Goal: Information Seeking & Learning: Learn about a topic

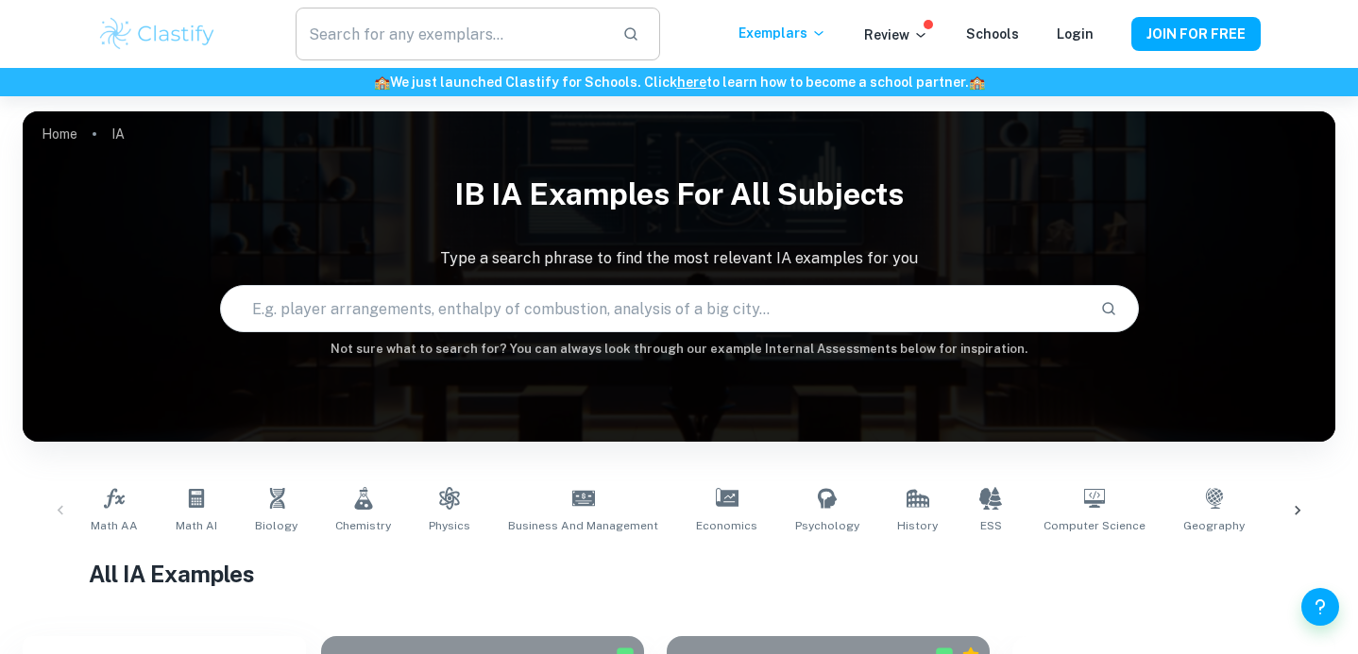
click at [554, 25] on input "text" at bounding box center [452, 34] width 312 height 53
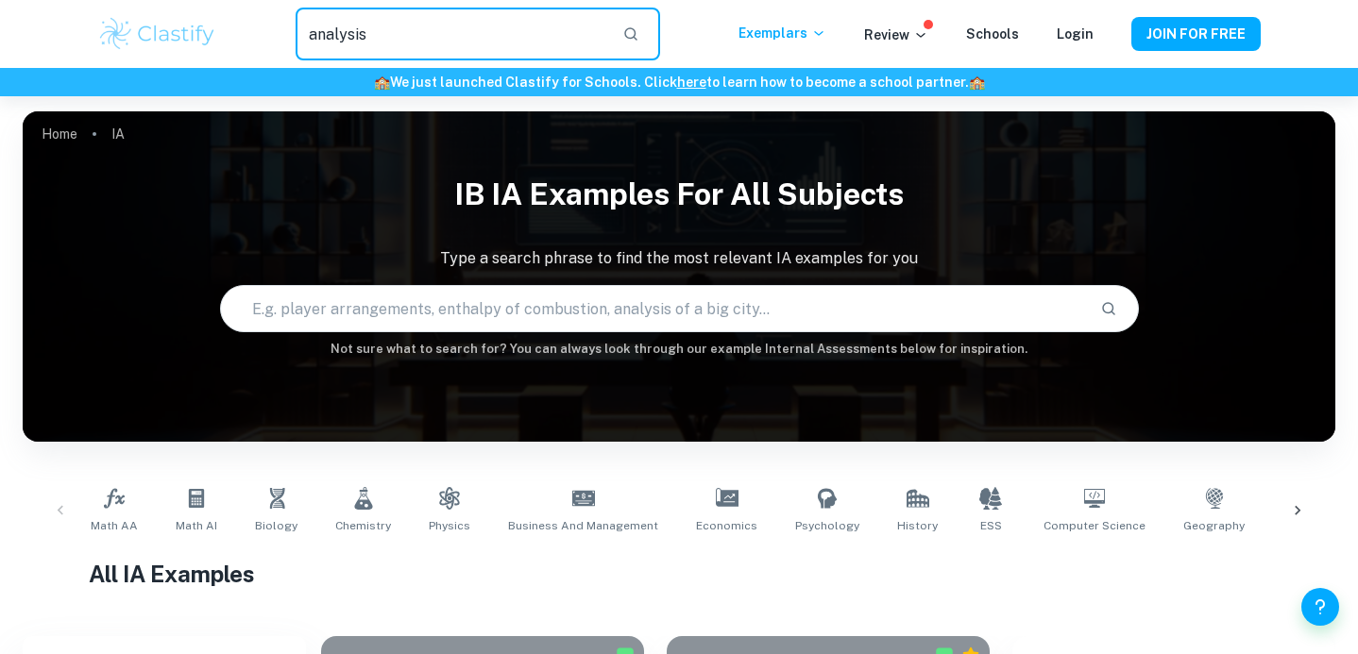
type input "analysis"
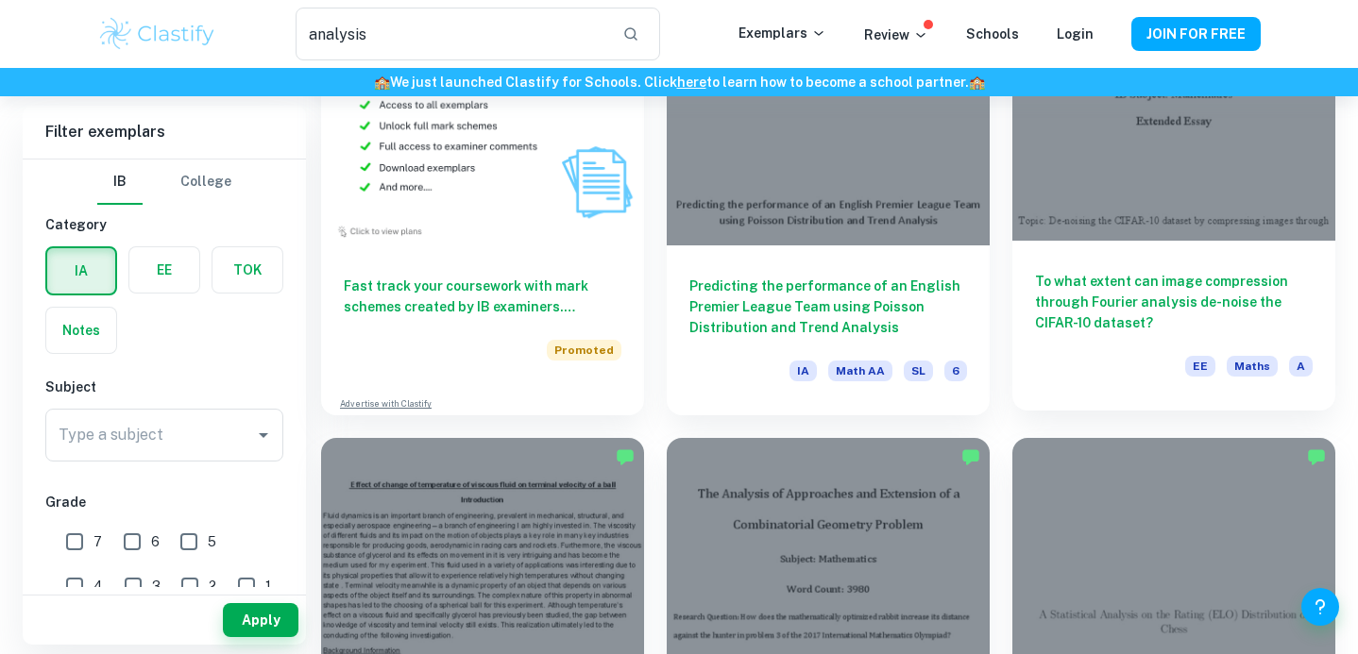
scroll to position [1073, 0]
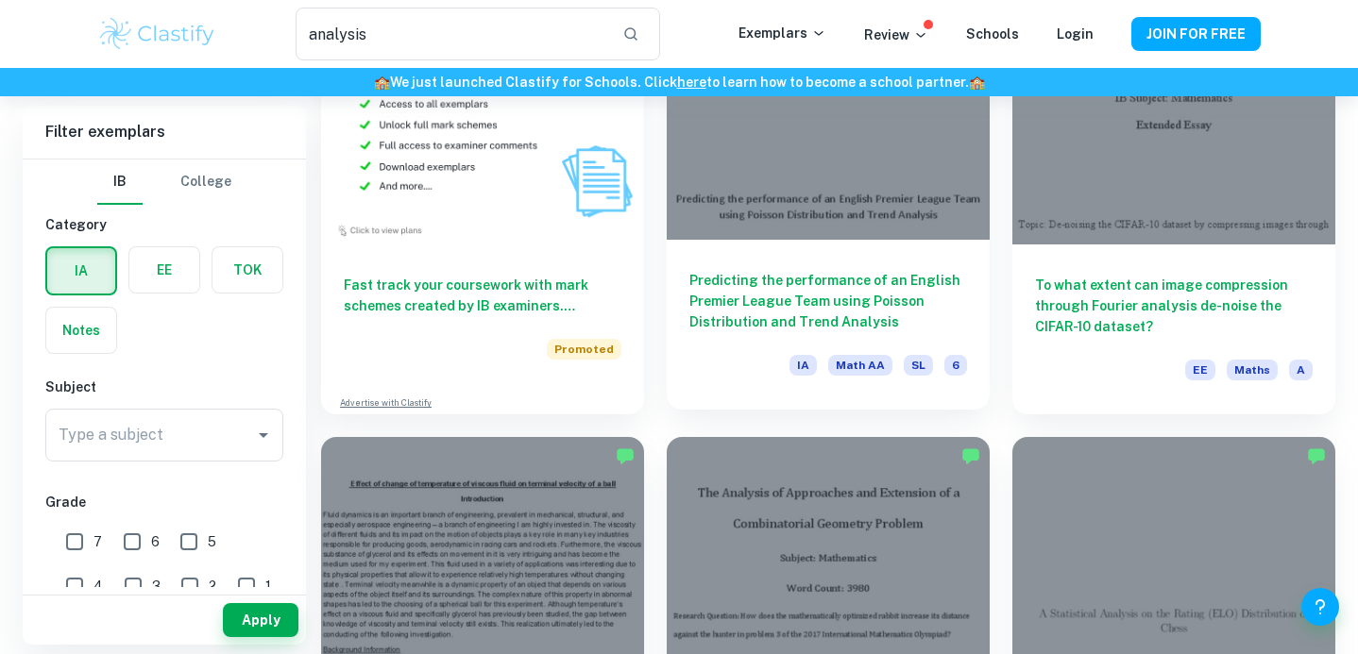
click at [845, 299] on h6 "Predicting the performance of an English Premier League Team using Poisson Dist…" at bounding box center [828, 301] width 278 height 62
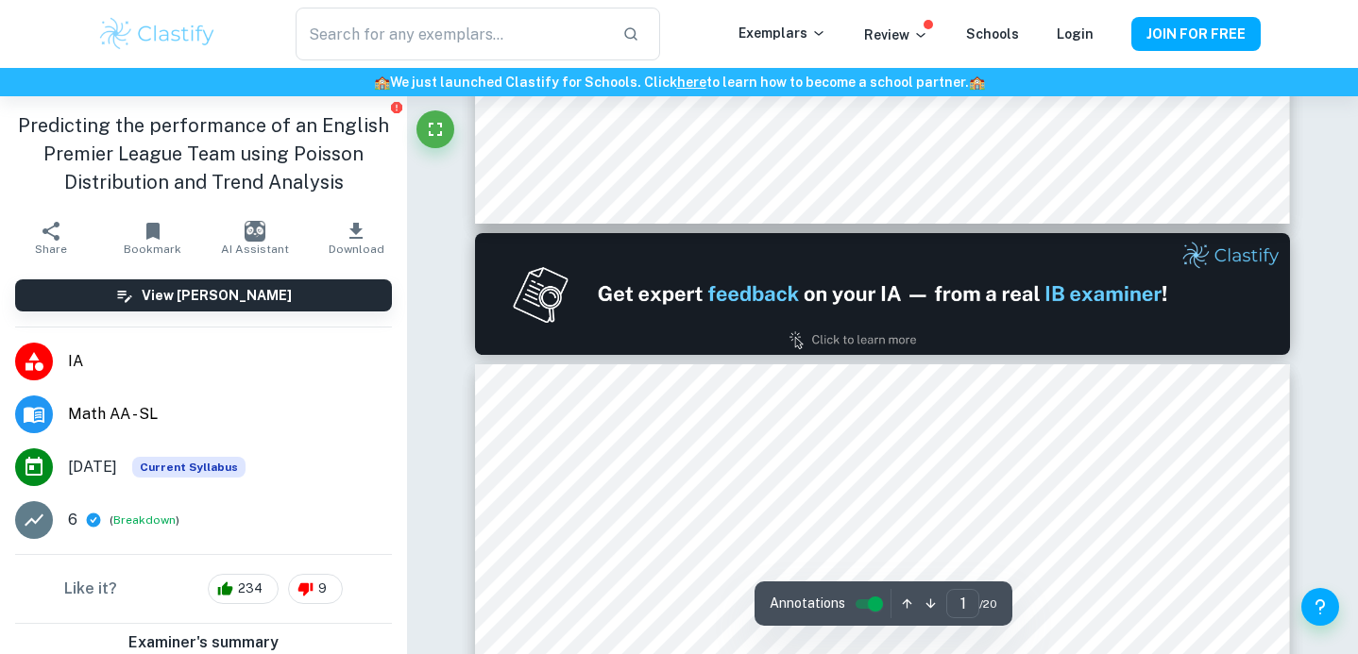
type input "2"
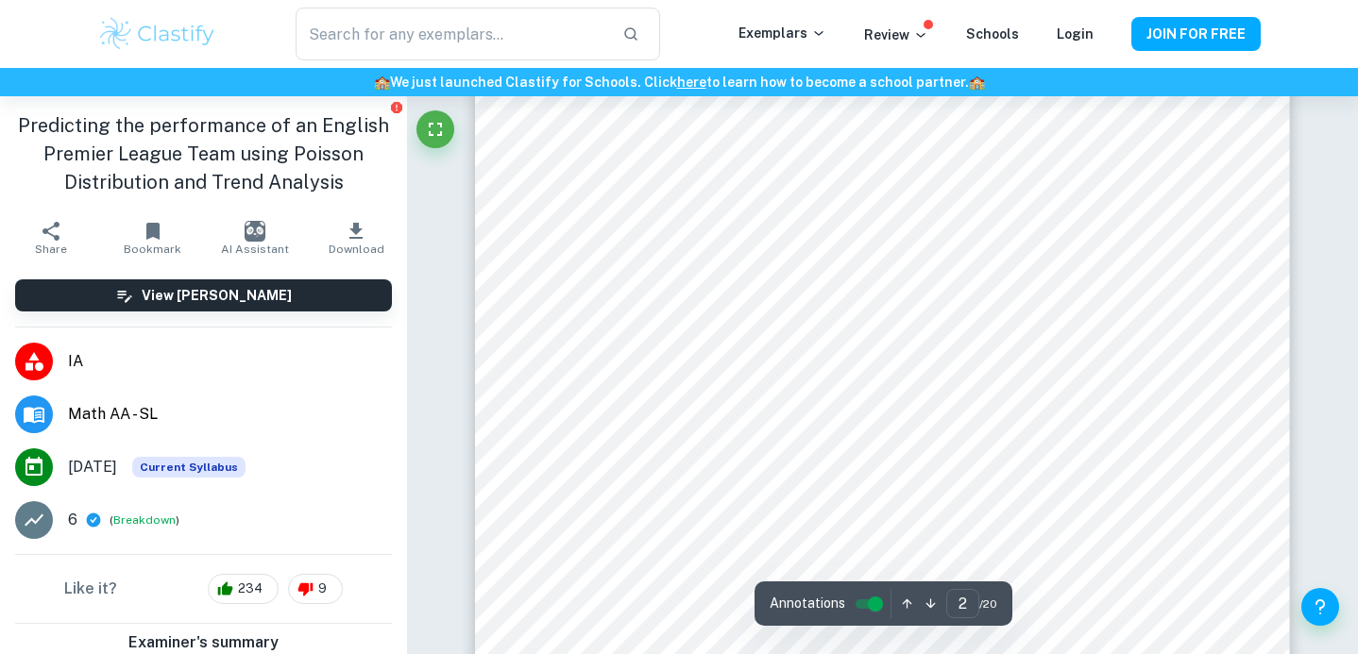
scroll to position [1491, 0]
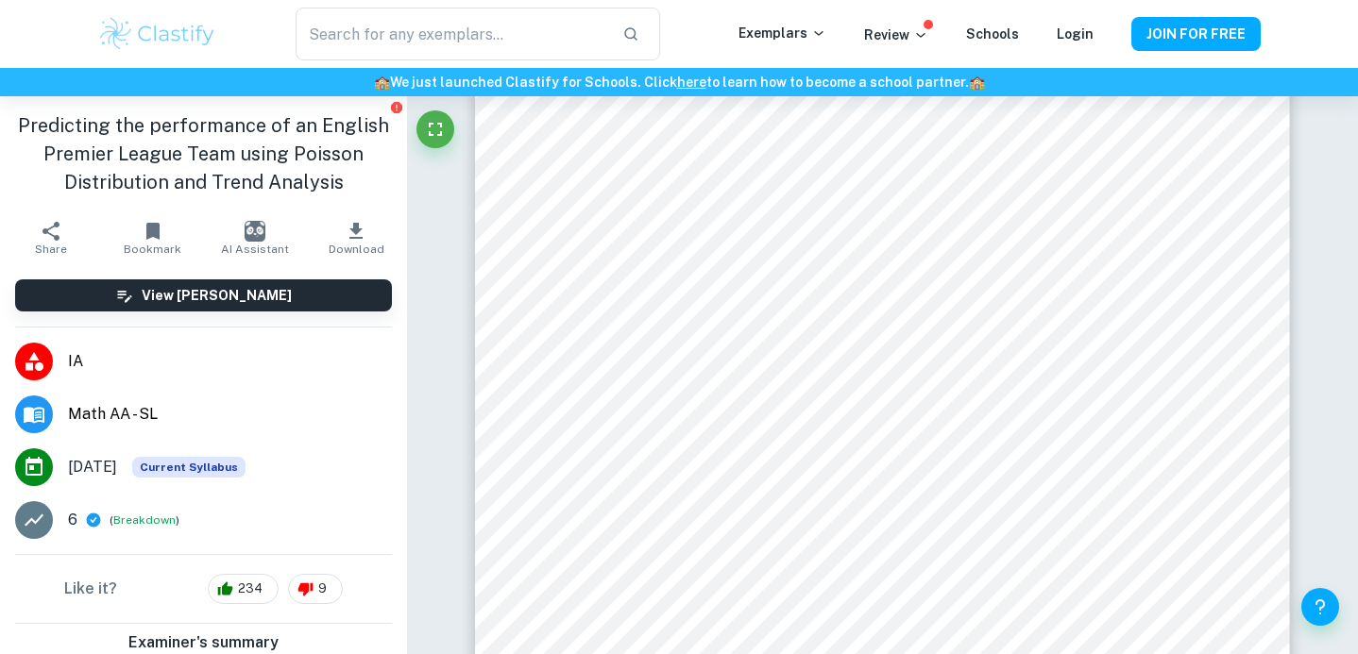
type input "analysis"
